Goal: Task Accomplishment & Management: Manage account settings

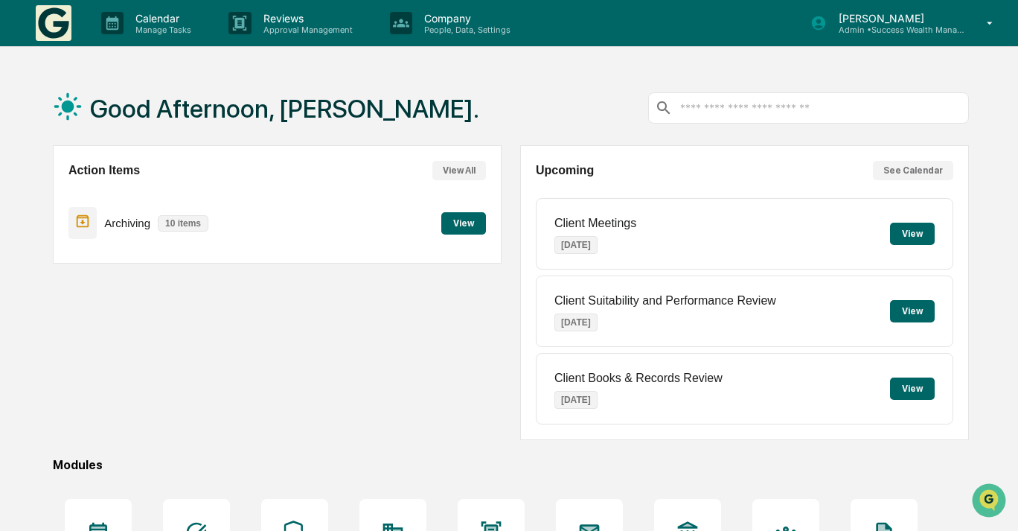
click at [938, 33] on p "Admin • Success Wealth Management" at bounding box center [896, 30] width 138 height 10
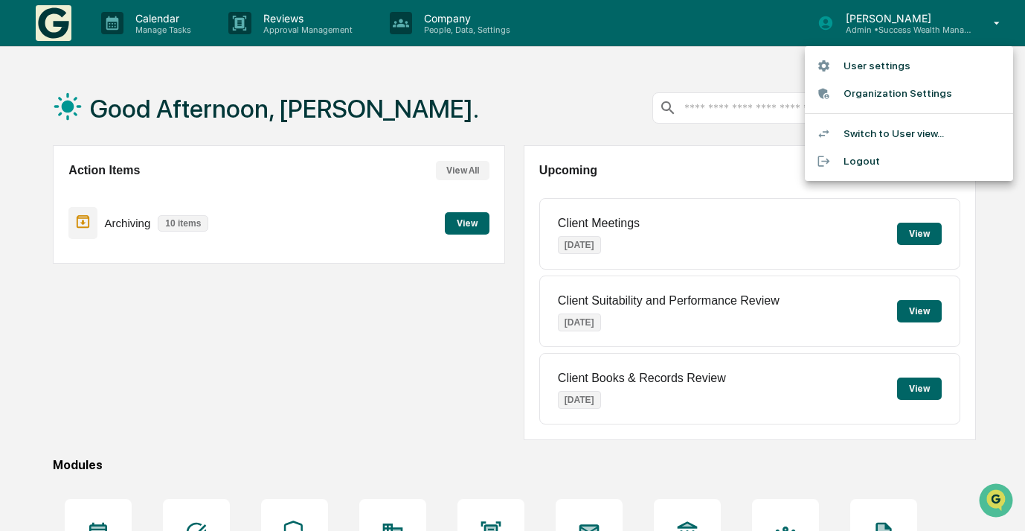
click at [557, 97] on div at bounding box center [512, 265] width 1025 height 531
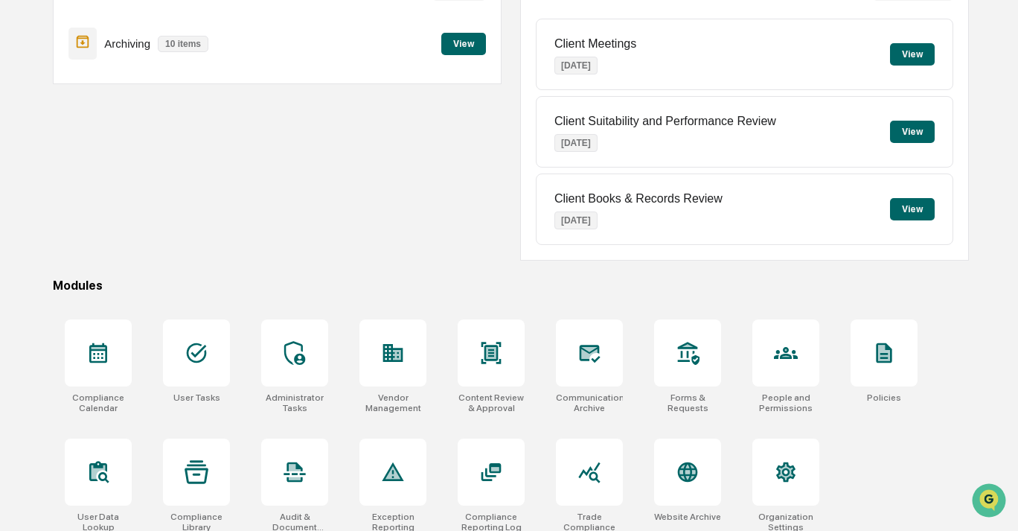
scroll to position [193, 0]
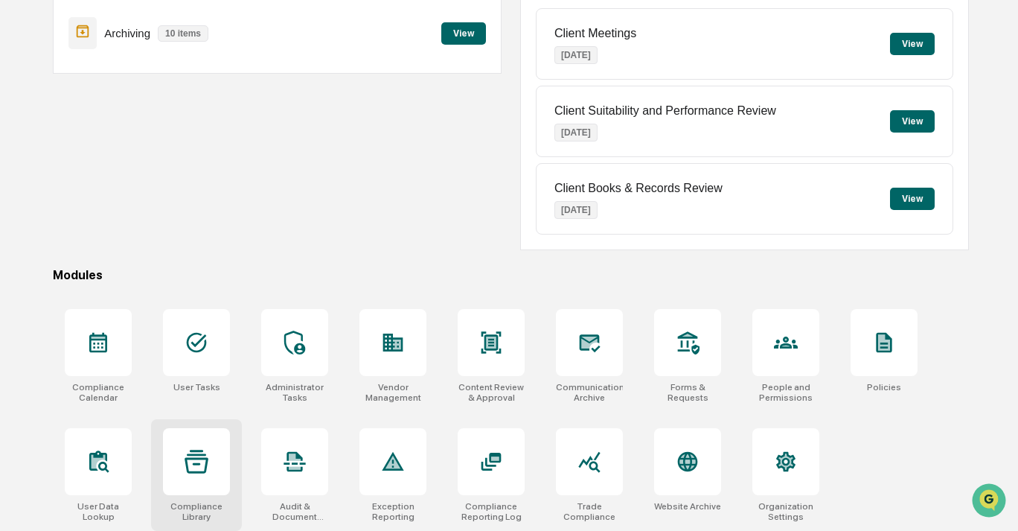
click at [167, 458] on div at bounding box center [196, 461] width 67 height 67
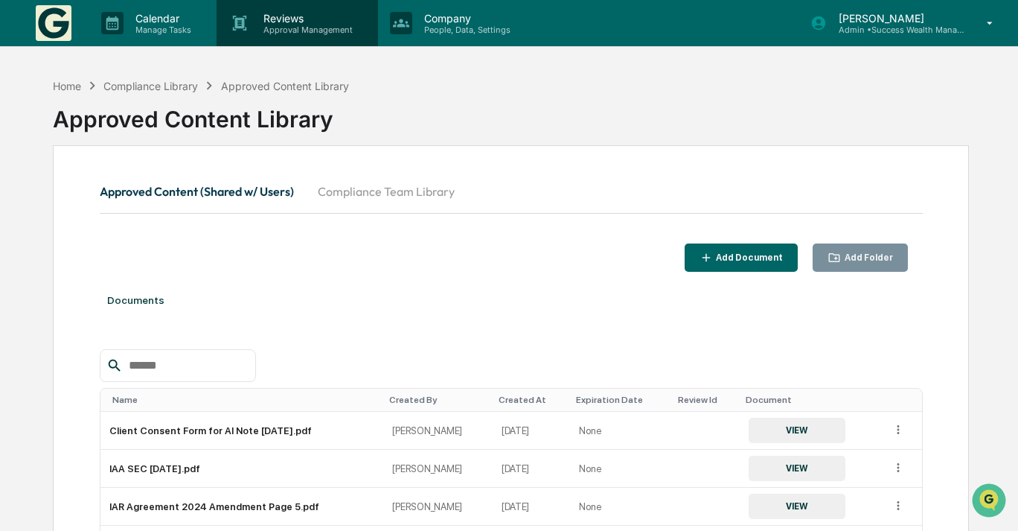
click at [356, 35] on div "Reviews Approval Management" at bounding box center [297, 23] width 161 height 46
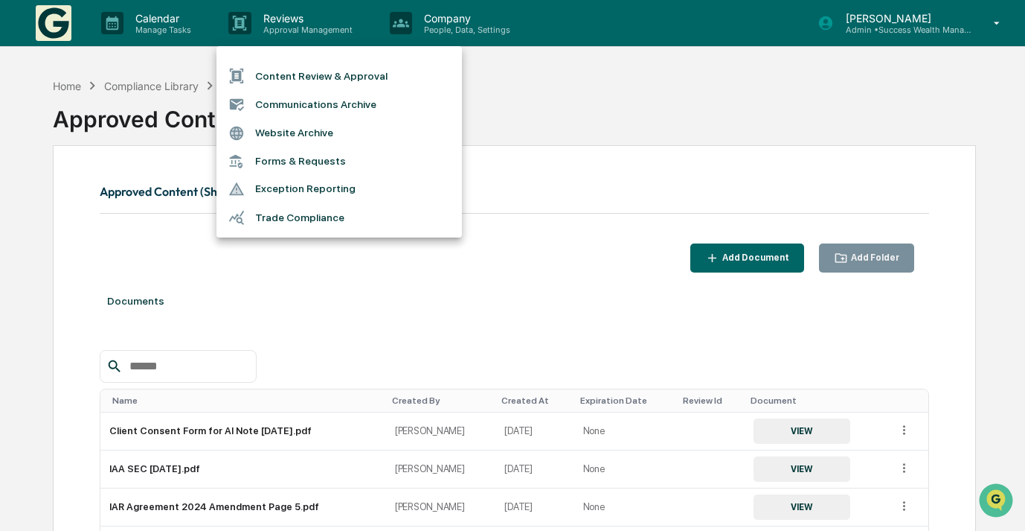
click at [358, 167] on li "Forms & Requests" at bounding box center [340, 161] width 246 height 28
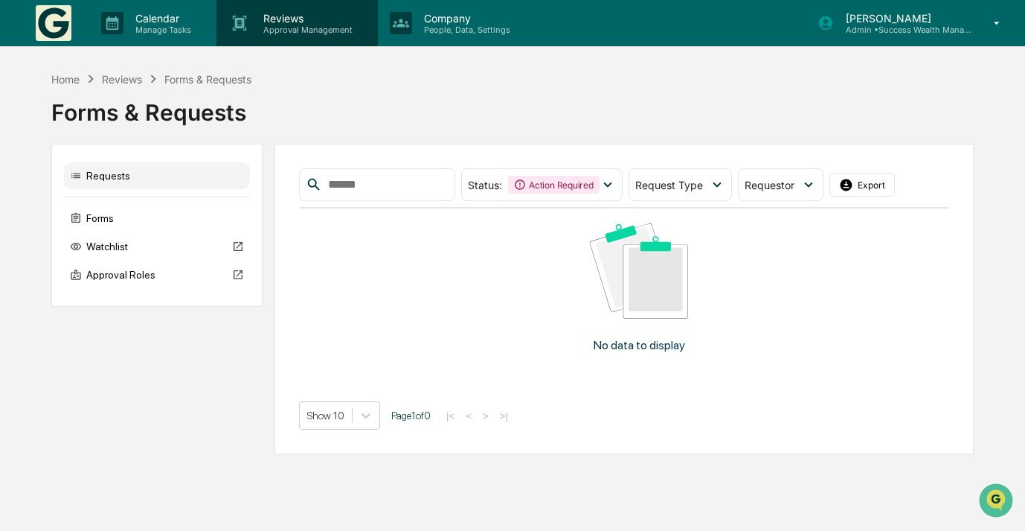
click at [312, 31] on p "Approval Management" at bounding box center [306, 30] width 109 height 10
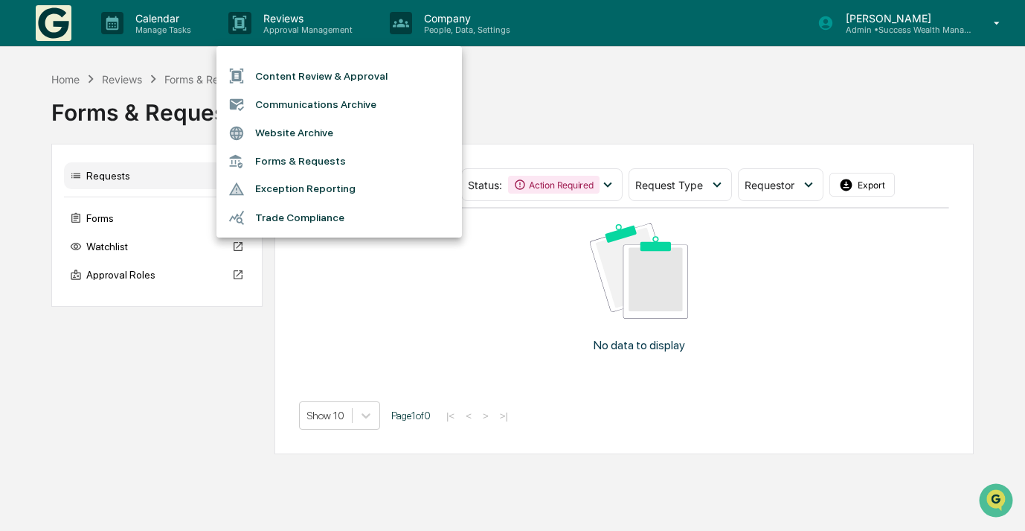
click at [477, 41] on div at bounding box center [512, 265] width 1025 height 531
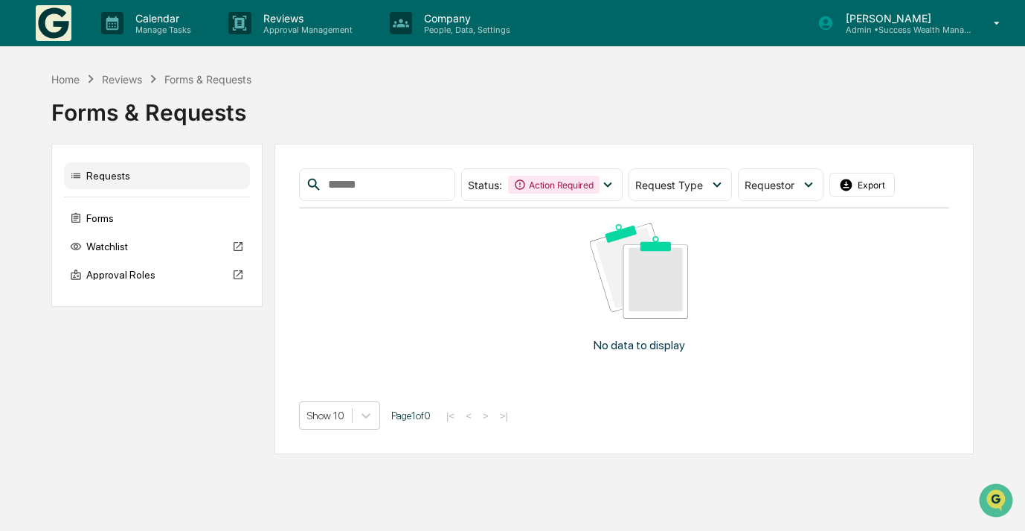
click at [469, 22] on div "Content Review & Approval Communications Archive Website Archive Forms & Reques…" at bounding box center [512, 265] width 1025 height 531
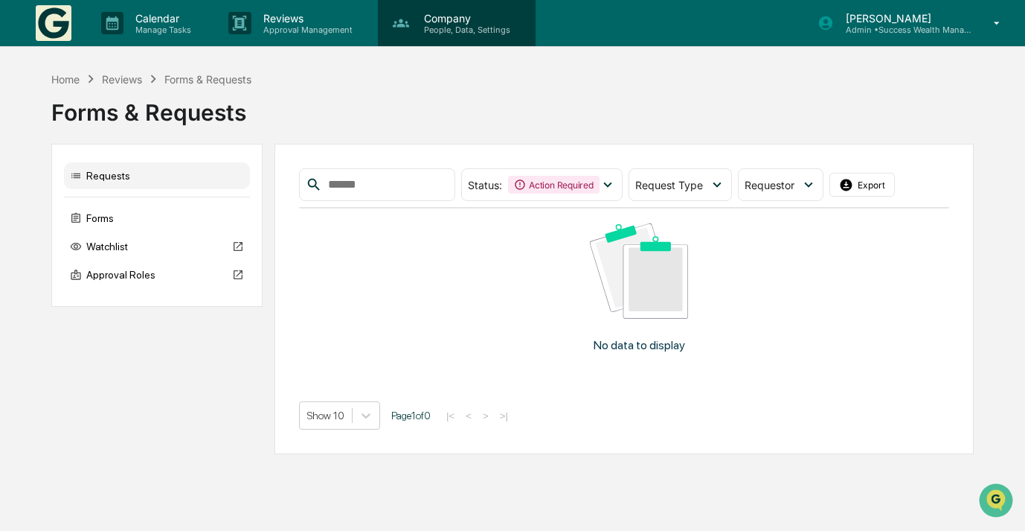
click at [465, 22] on p "Company" at bounding box center [465, 18] width 106 height 13
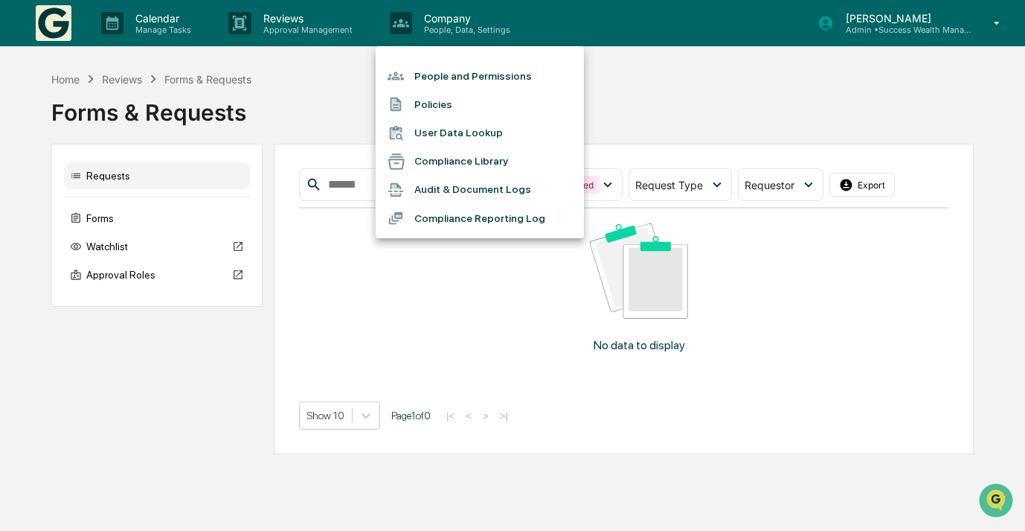
click at [469, 75] on li "People and Permissions" at bounding box center [480, 76] width 208 height 28
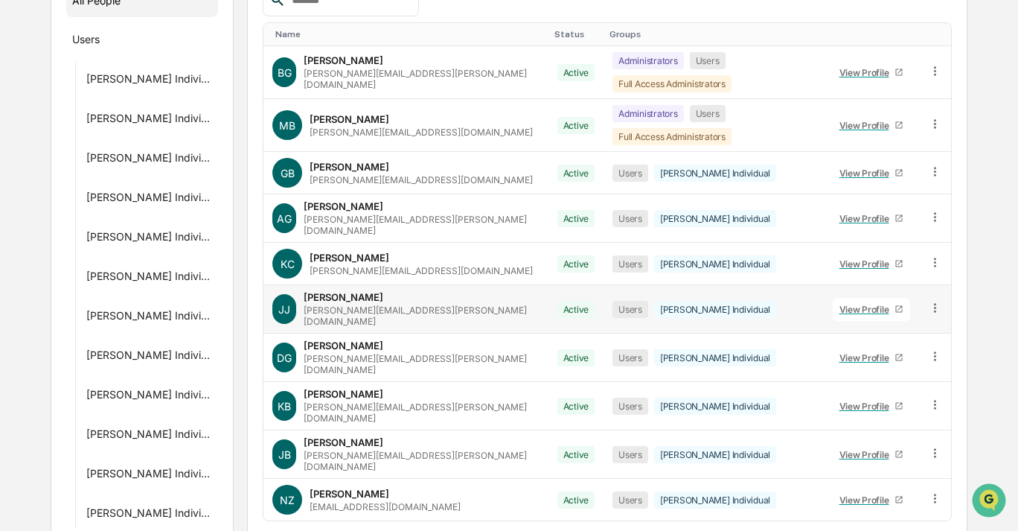
scroll to position [239, 0]
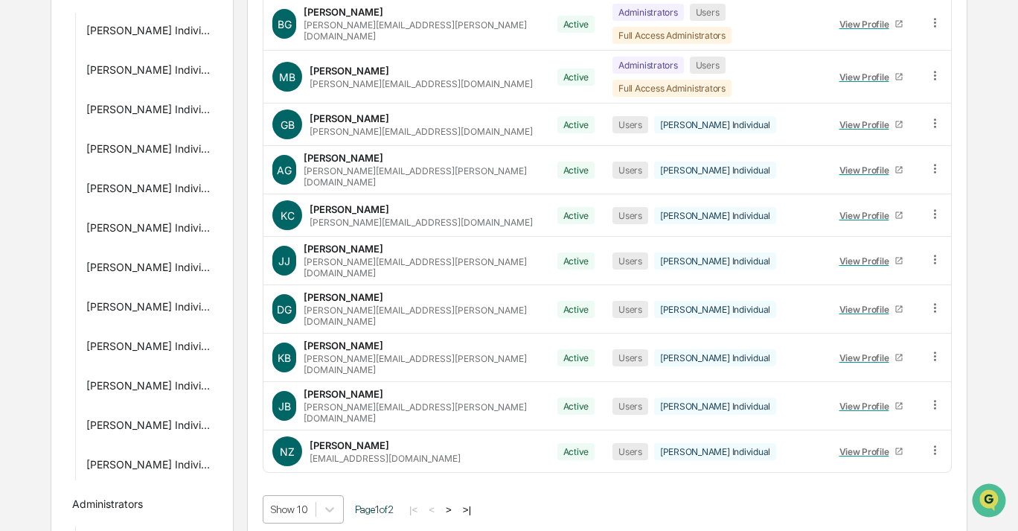
click at [312, 459] on body "Calendar Manage Tasks Reviews Approval Management Company People, Data, Setting…" at bounding box center [509, 145] width 1018 height 869
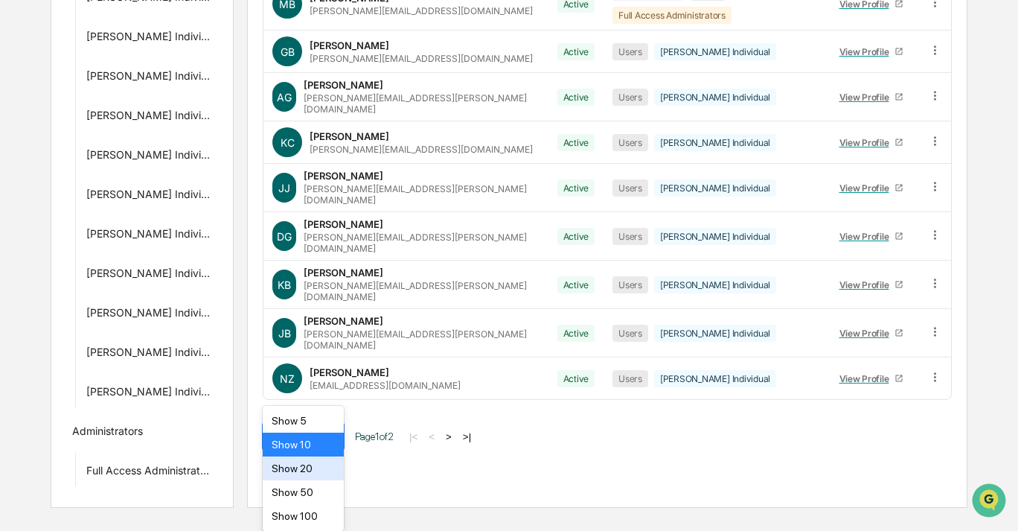
click at [313, 456] on div "Show 20" at bounding box center [303, 468] width 81 height 24
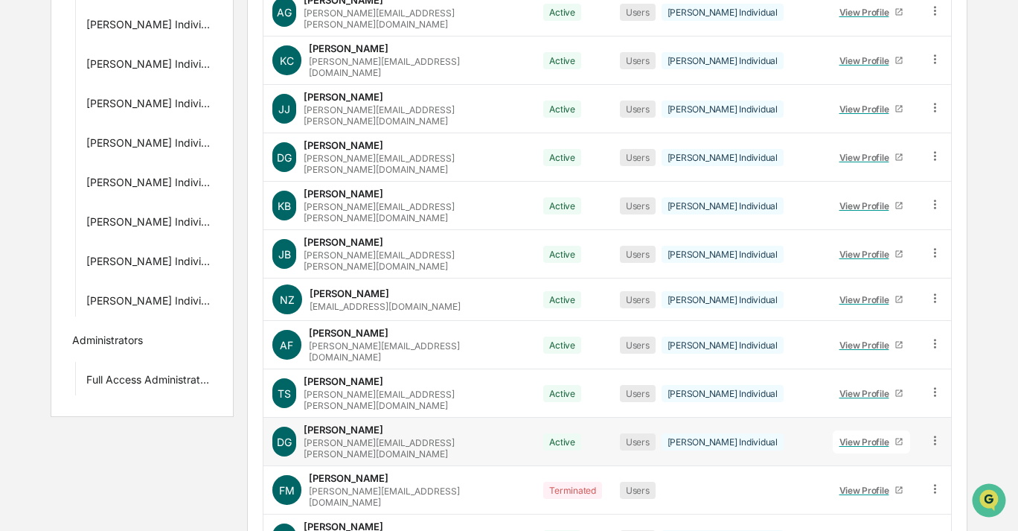
scroll to position [458, 0]
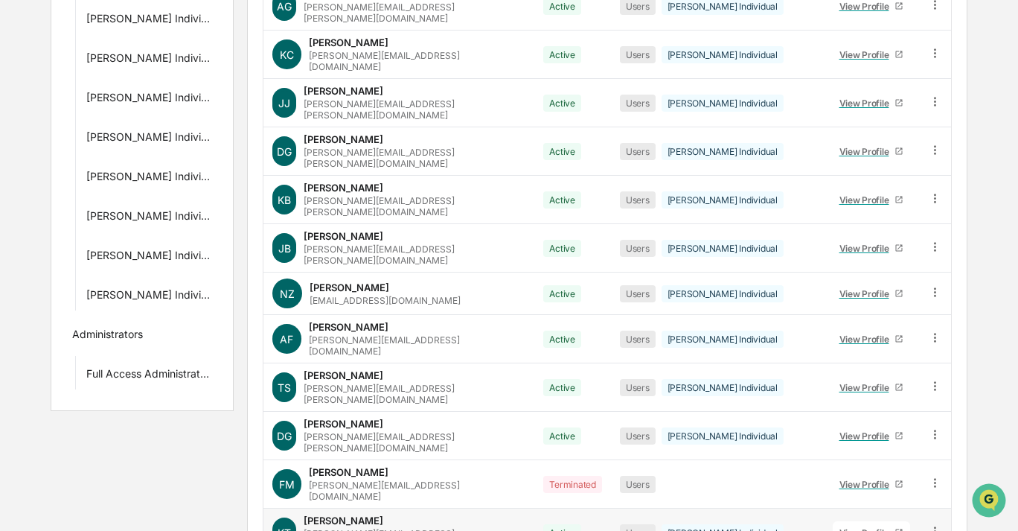
click at [411, 514] on div "Kenneth Thomas kenneth.thomas@successwealth.org" at bounding box center [415, 532] width 222 height 36
click at [863, 527] on div "View Profile" at bounding box center [867, 532] width 56 height 11
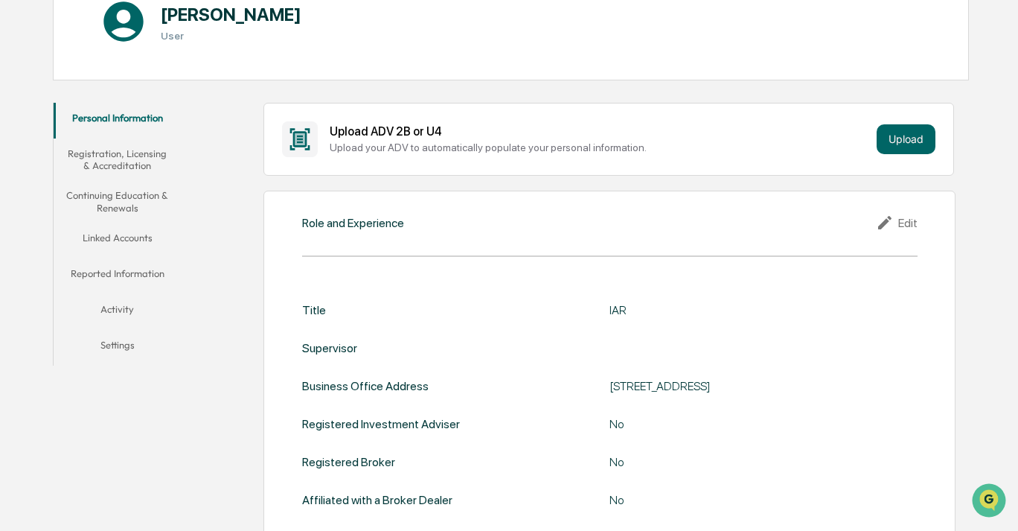
scroll to position [101, 0]
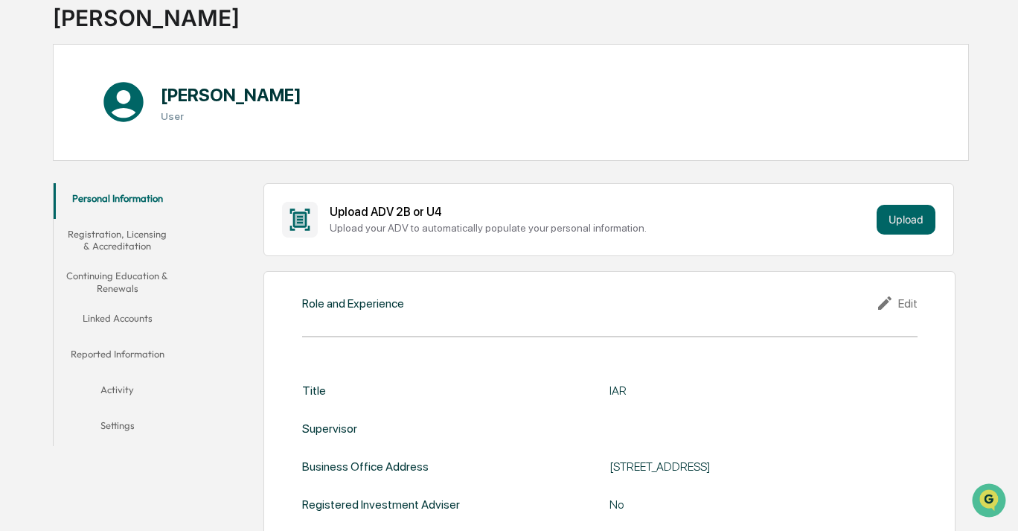
click at [132, 353] on button "Reported Information" at bounding box center [117, 357] width 127 height 36
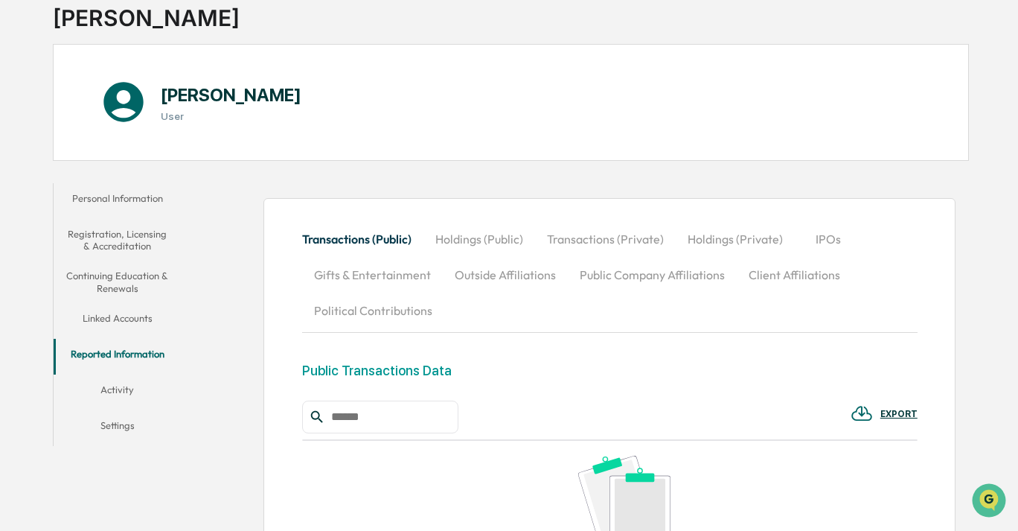
click at [115, 391] on button "Activity" at bounding box center [117, 392] width 127 height 36
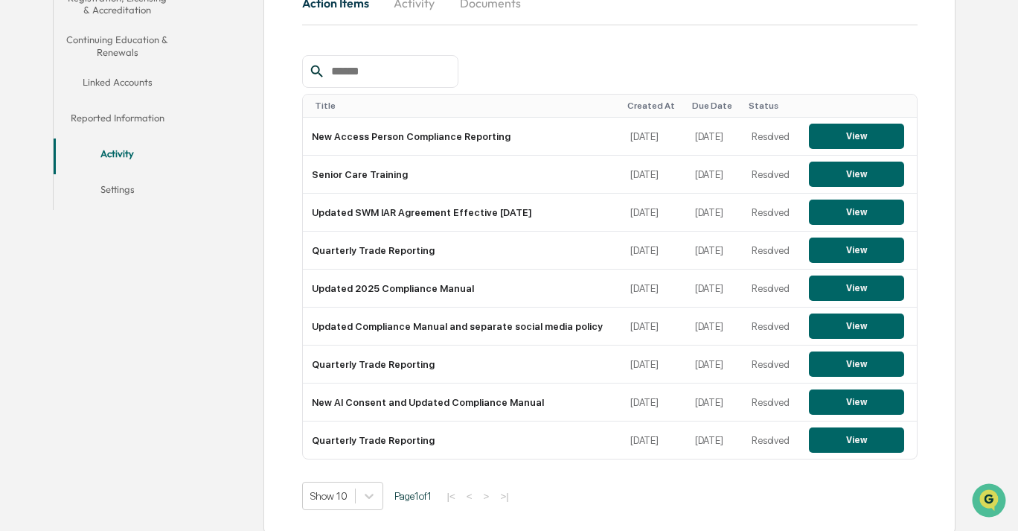
scroll to position [250, 0]
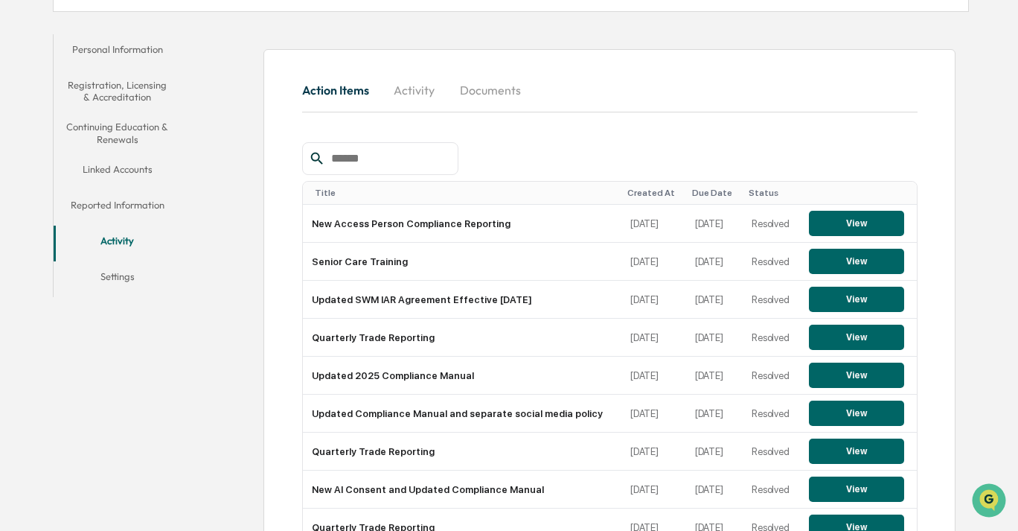
click at [136, 200] on button "Reported Information" at bounding box center [117, 208] width 127 height 36
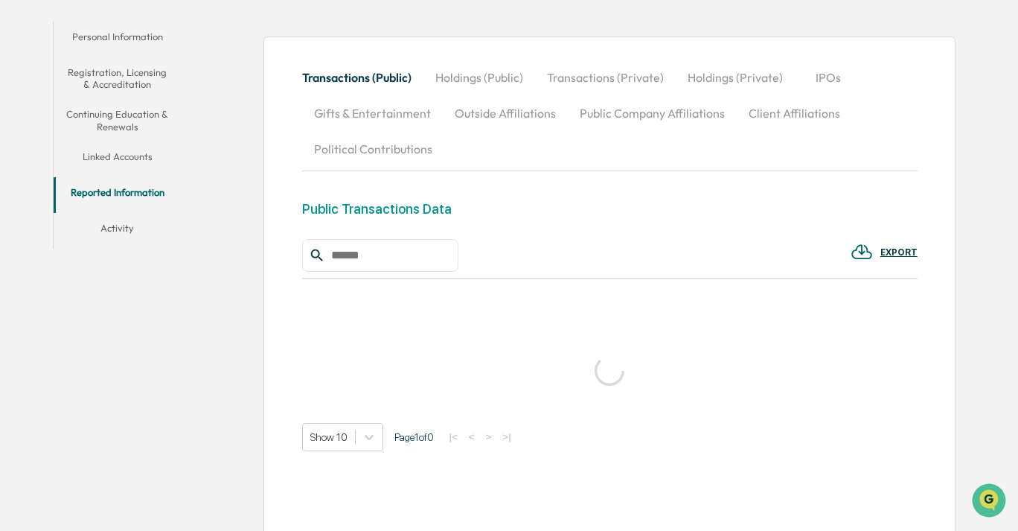
click at [140, 114] on button "Continuing Education & Renewals" at bounding box center [117, 120] width 127 height 42
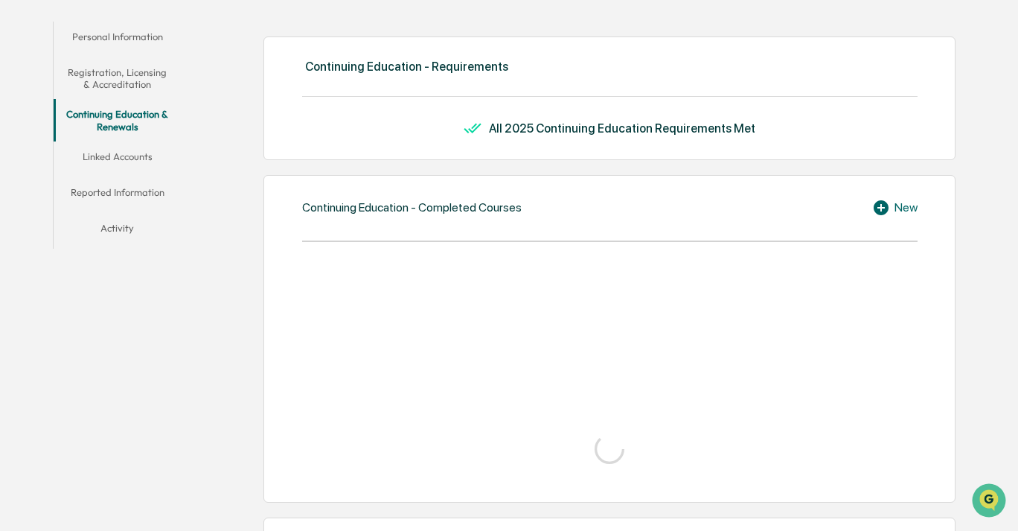
click at [99, 222] on button "Activity" at bounding box center [117, 231] width 127 height 36
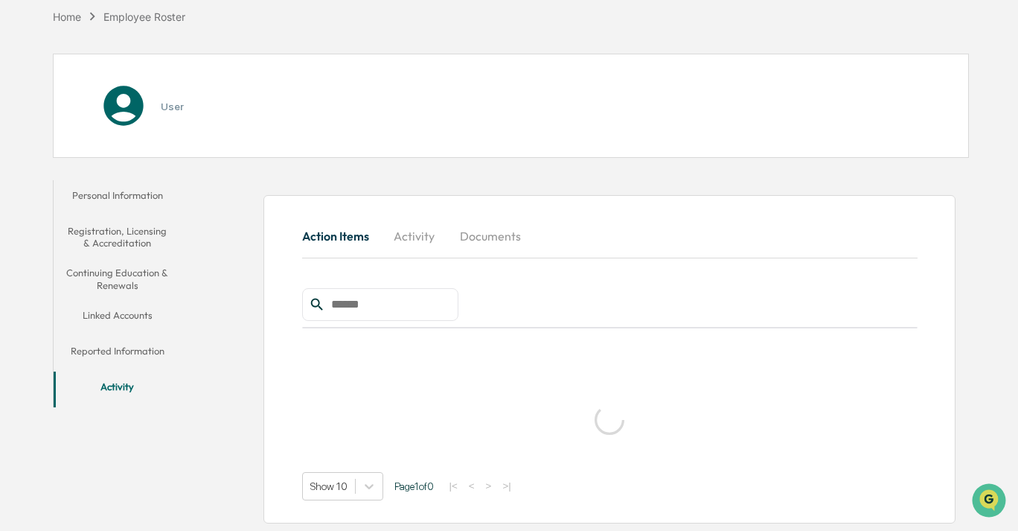
click at [140, 228] on button "Registration, Licensing & Accreditation" at bounding box center [117, 237] width 127 height 42
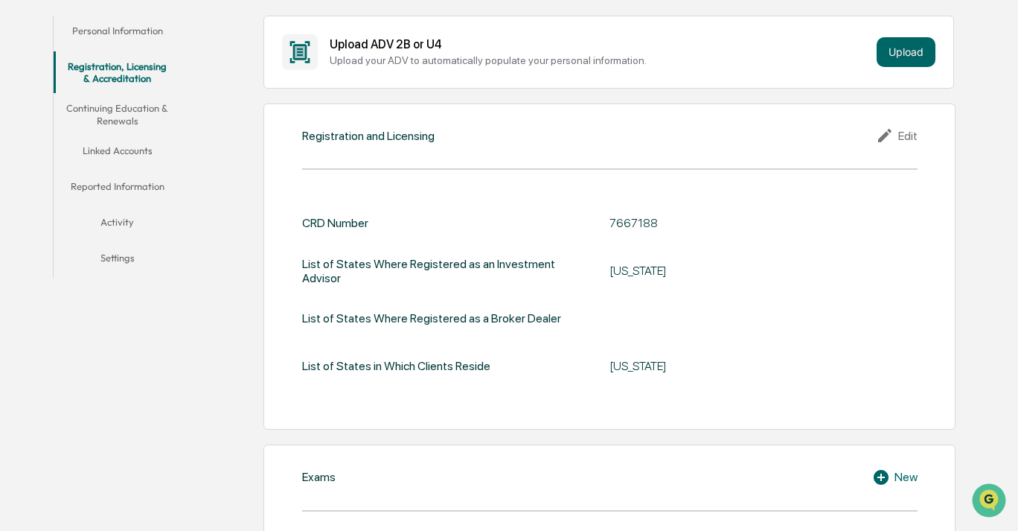
scroll to position [141, 0]
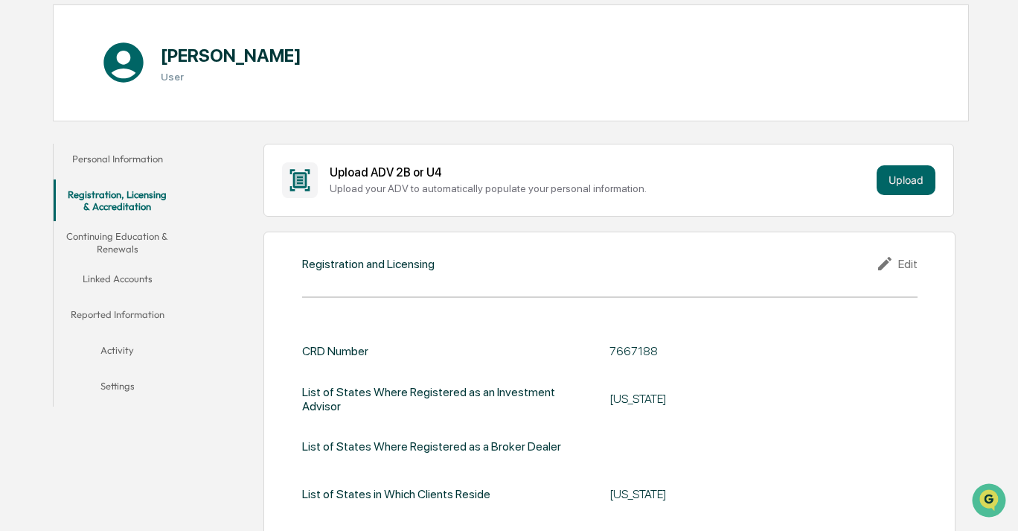
click at [148, 315] on button "Reported Information" at bounding box center [117, 317] width 127 height 36
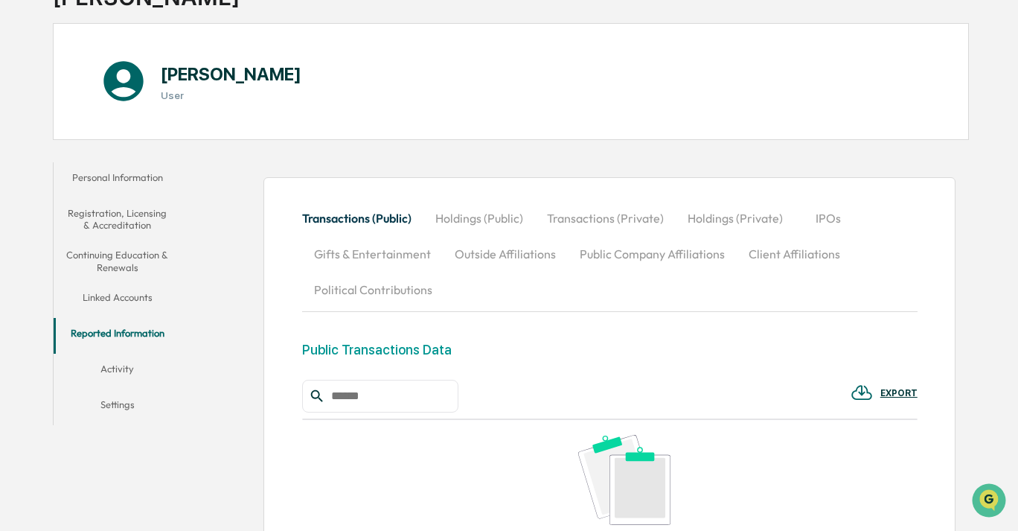
click at [145, 297] on button "Linked Accounts" at bounding box center [117, 300] width 127 height 36
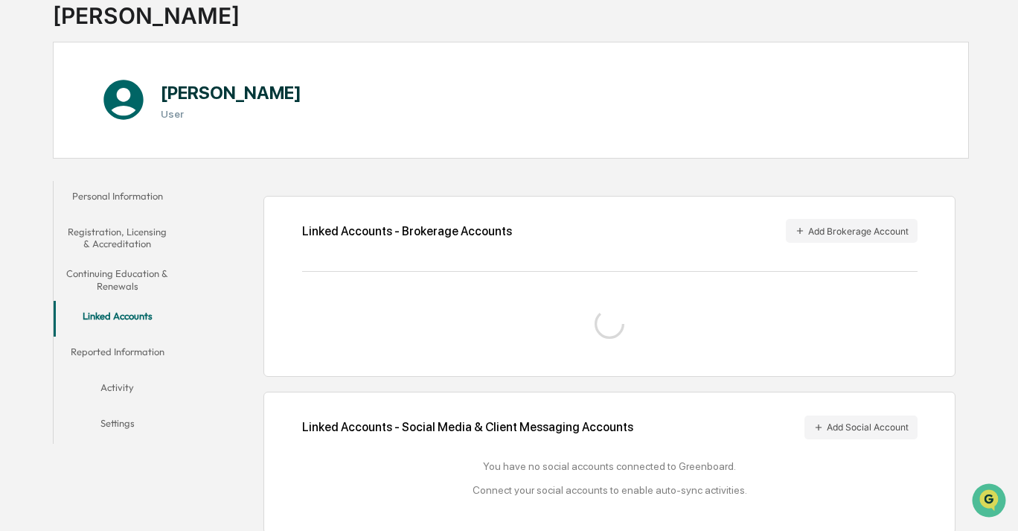
scroll to position [81, 0]
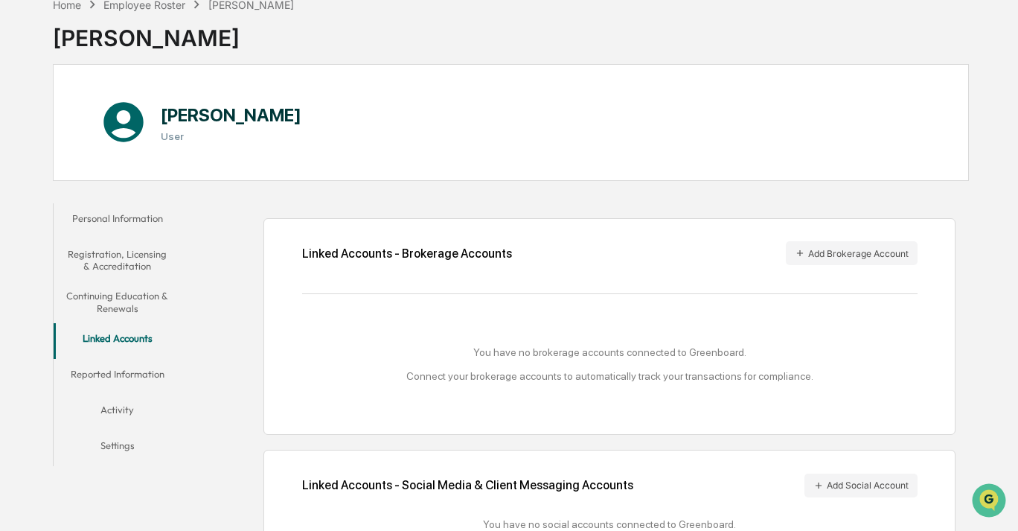
click at [156, 303] on button "Continuing Education & Renewals" at bounding box center [117, 302] width 127 height 42
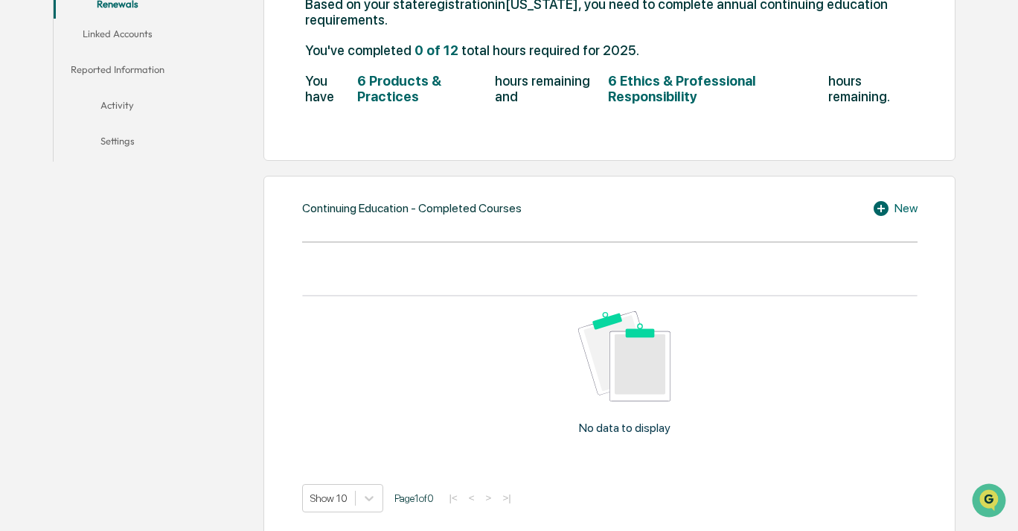
scroll to position [187, 0]
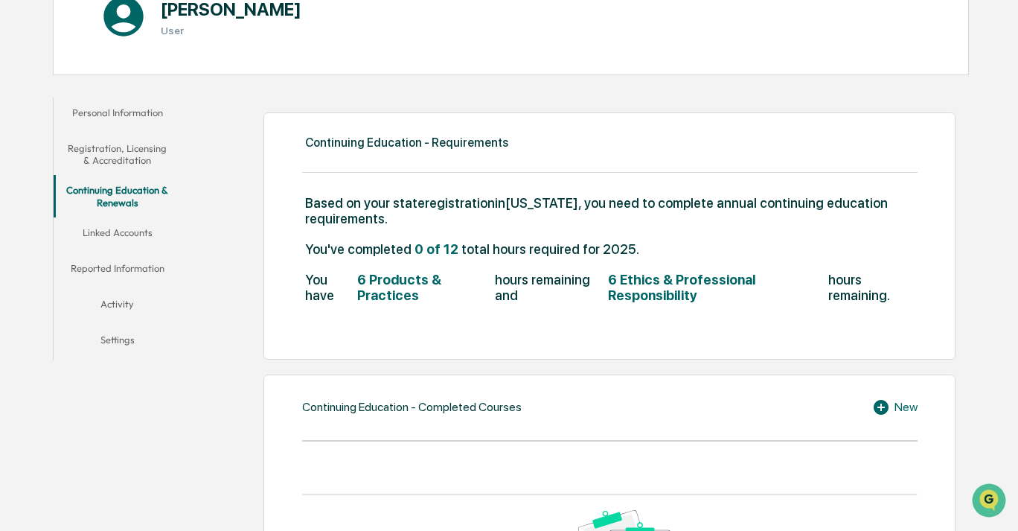
click at [104, 258] on button "Reported Information" at bounding box center [117, 271] width 127 height 36
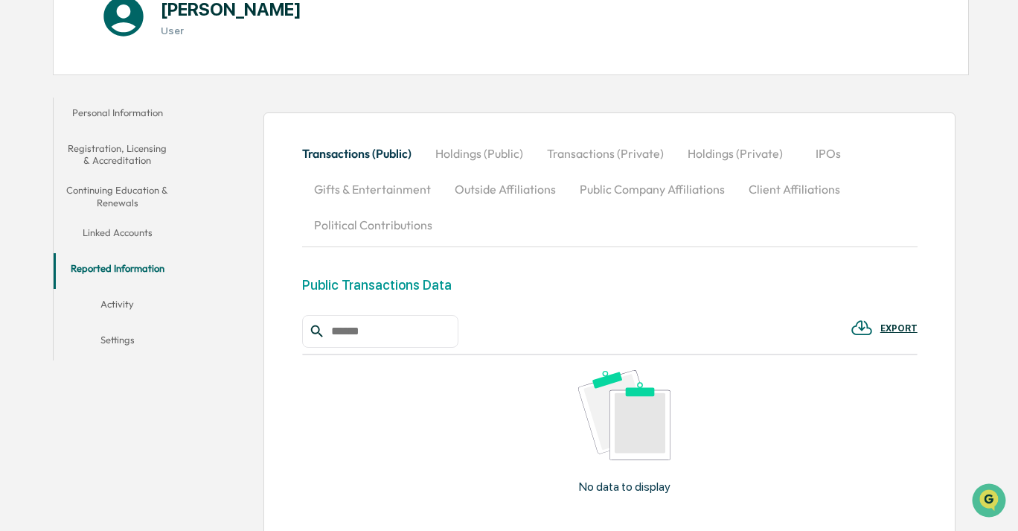
click at [132, 119] on button "Personal Information" at bounding box center [117, 115] width 127 height 36
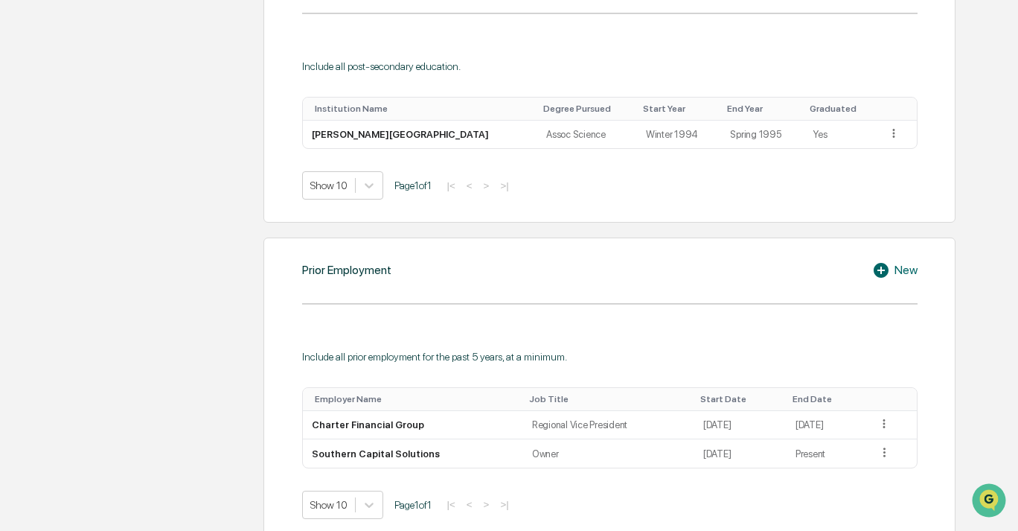
scroll to position [894, 0]
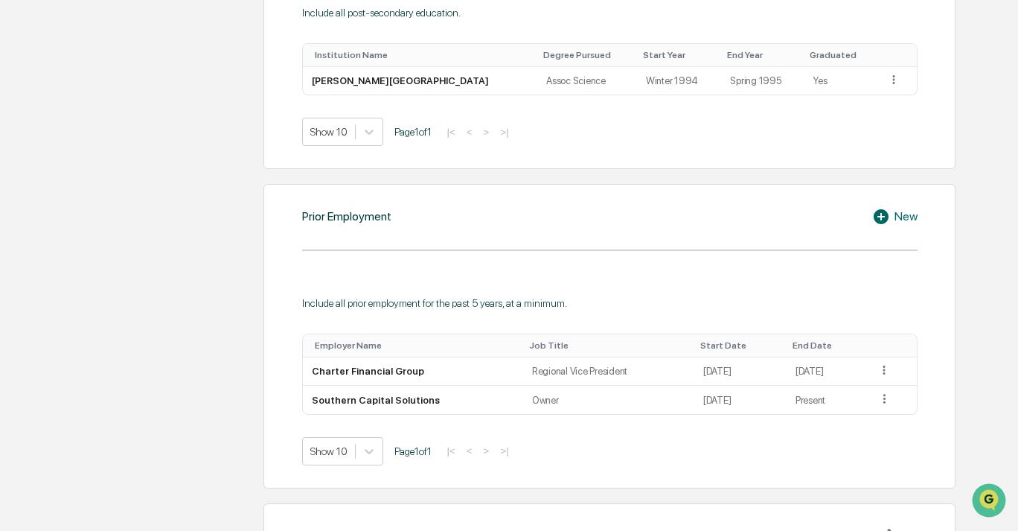
drag, startPoint x: 731, startPoint y: 237, endPoint x: 546, endPoint y: 199, distance: 188.5
click at [546, 199] on div "Prior Employment New Include all prior employment for the past 5 years, at a mi…" at bounding box center [609, 336] width 692 height 304
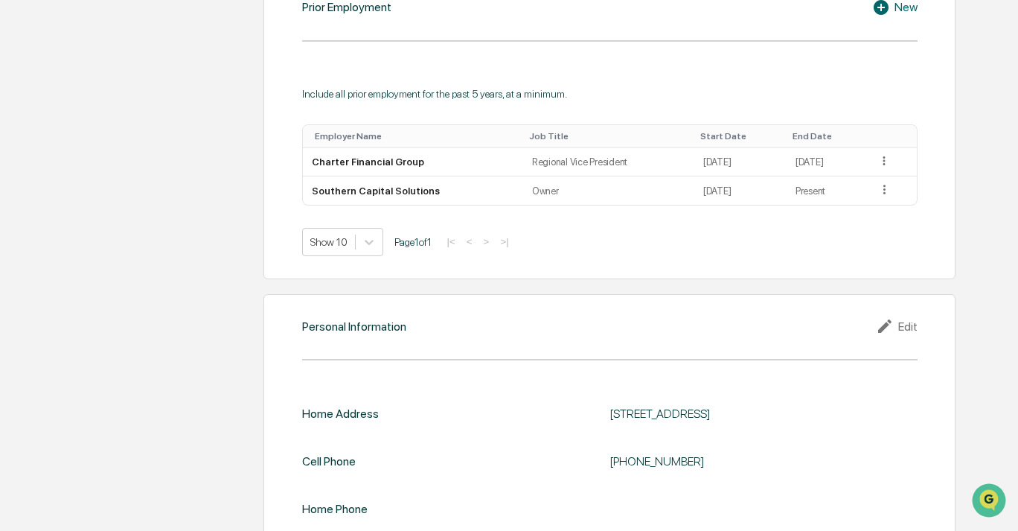
scroll to position [1044, 0]
